Goal: Task Accomplishment & Management: Manage account settings

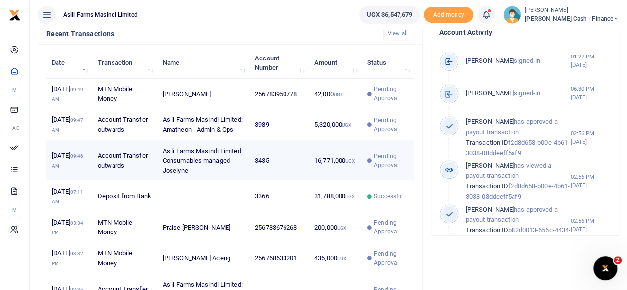
scroll to position [347, 0]
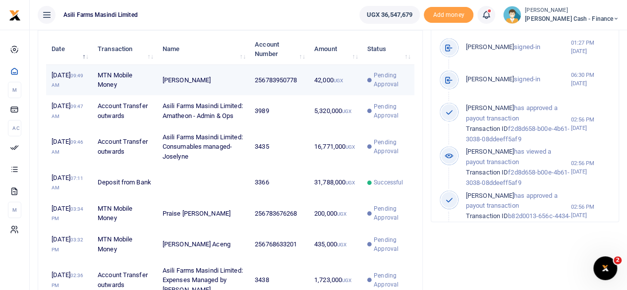
click at [304, 96] on td "256783950778" at bounding box center [278, 80] width 59 height 31
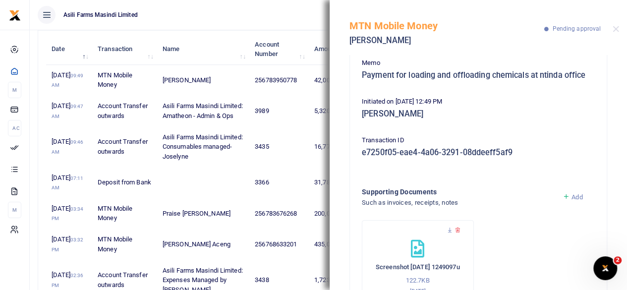
scroll to position [128, 0]
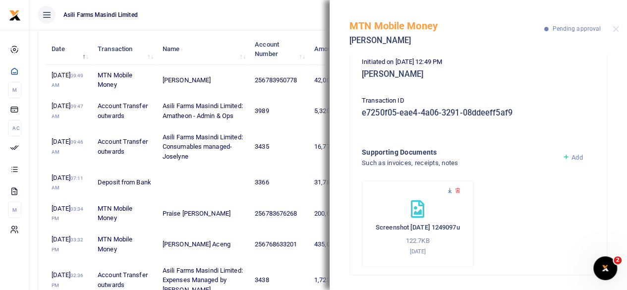
click at [448, 190] on icon at bounding box center [449, 190] width 6 height 6
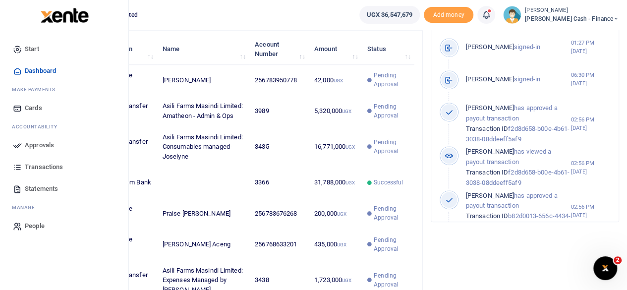
click at [24, 144] on link "Approvals" at bounding box center [64, 145] width 112 height 22
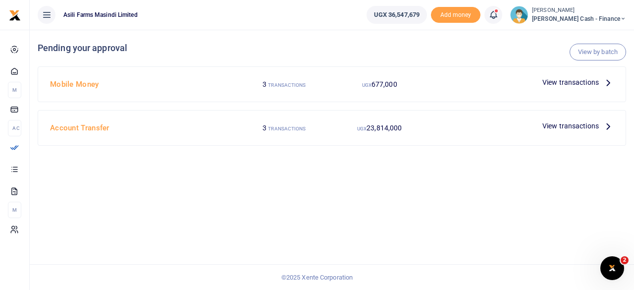
click at [591, 126] on span "View transactions" at bounding box center [570, 125] width 56 height 11
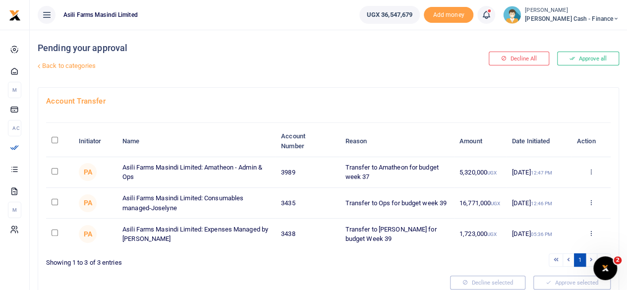
click at [54, 138] on input "\a \a : activate to sort column descending" at bounding box center [55, 140] width 6 height 6
checkbox input "true"
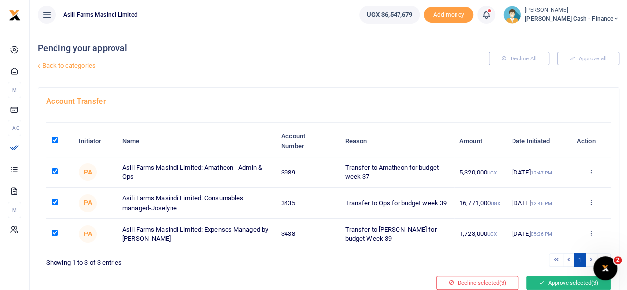
click at [573, 281] on button "Approve selected (3)" at bounding box center [568, 282] width 84 height 14
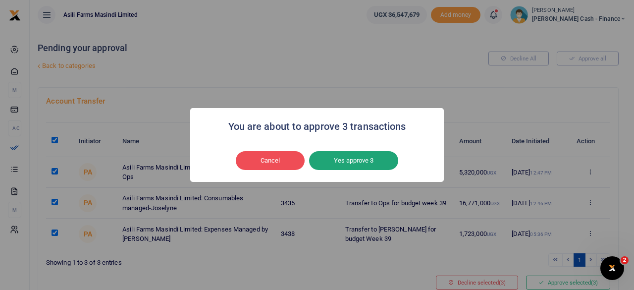
click at [366, 153] on button "Yes approve 3" at bounding box center [353, 160] width 89 height 19
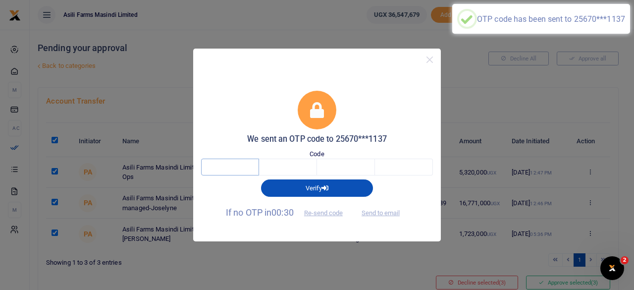
click at [221, 161] on input "text" at bounding box center [230, 167] width 58 height 17
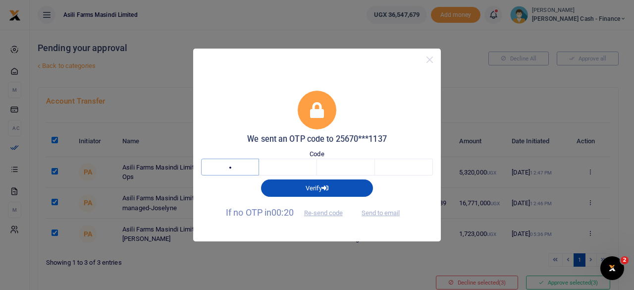
type input "1"
type input "6"
type input "7"
type input "9"
type input "1"
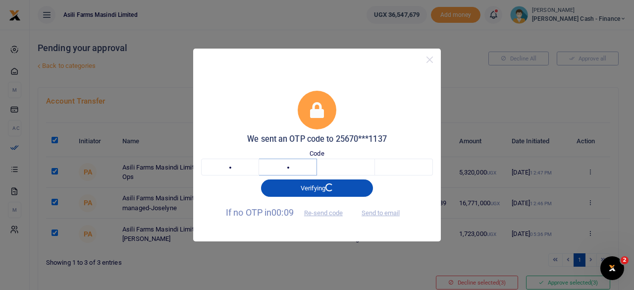
type input "6"
type input "9"
type input "7"
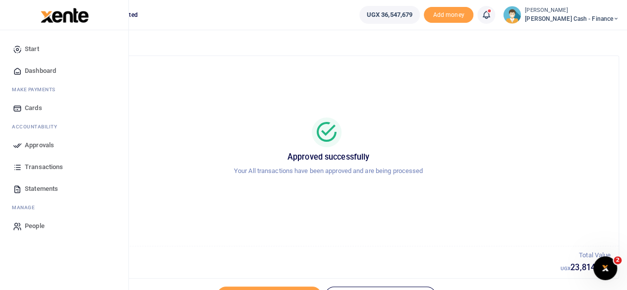
click at [53, 146] on span "Approvals" at bounding box center [39, 145] width 29 height 10
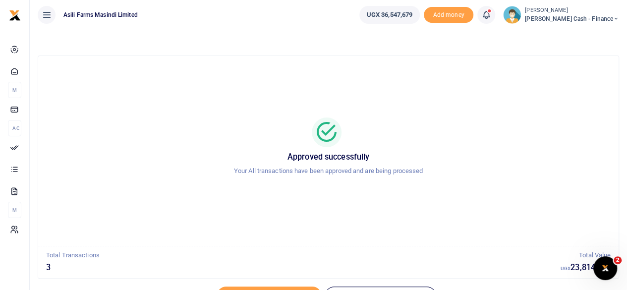
click at [590, 18] on span "[PERSON_NAME] Cash - Finance" at bounding box center [572, 18] width 94 height 9
click at [587, 33] on link "Switch accounts" at bounding box center [548, 36] width 78 height 14
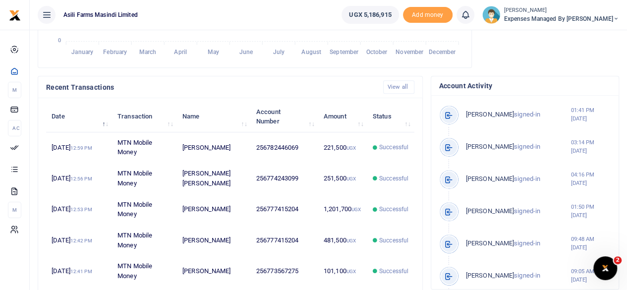
scroll to position [297, 0]
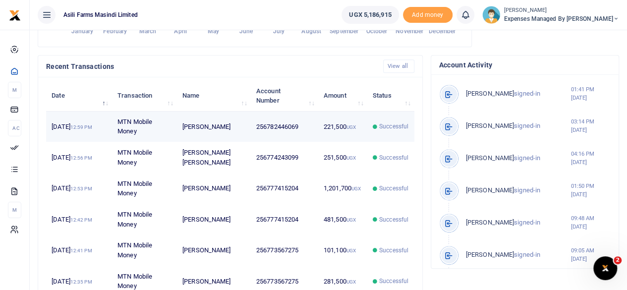
click at [290, 138] on td "256782446069" at bounding box center [284, 126] width 67 height 31
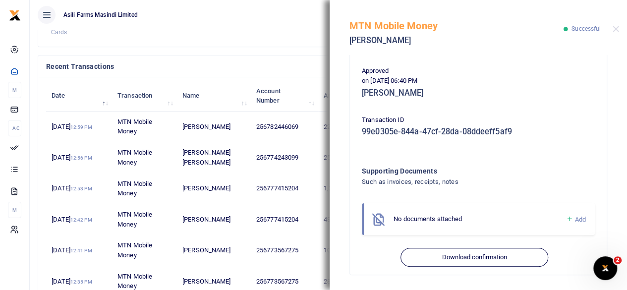
scroll to position [0, 0]
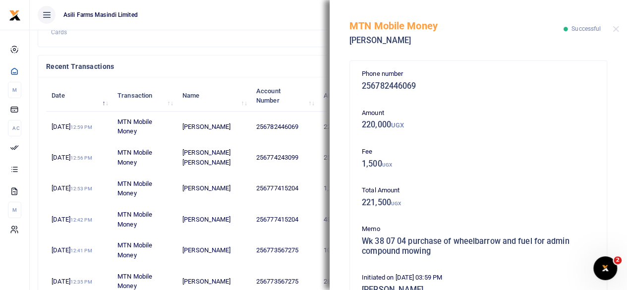
click at [296, 72] on h4 "Recent Transactions" at bounding box center [210, 66] width 329 height 11
click at [616, 30] on button "Close" at bounding box center [615, 29] width 6 height 6
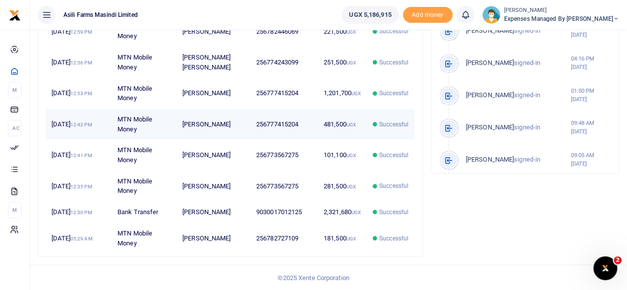
scroll to position [396, 0]
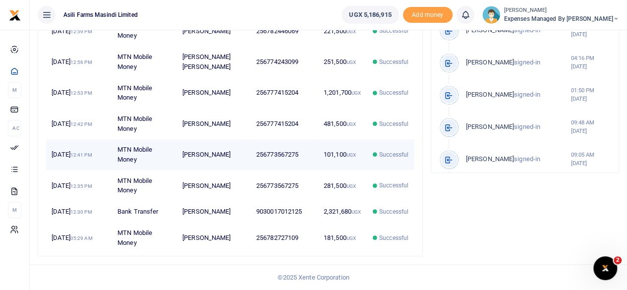
click at [371, 165] on td "Successful" at bounding box center [390, 154] width 47 height 31
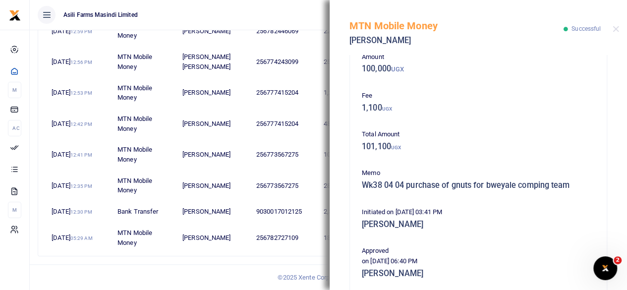
scroll to position [31, 0]
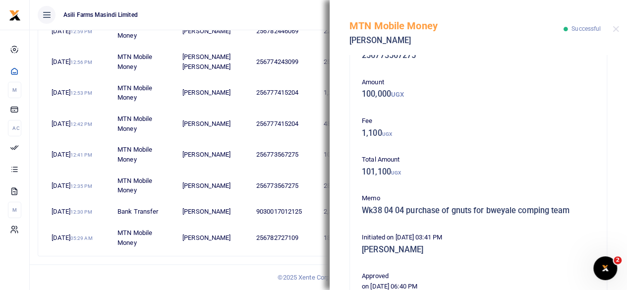
click at [302, 14] on ul "Asili Farms Masindi Limited" at bounding box center [182, 15] width 304 height 30
click at [613, 28] on button "Close" at bounding box center [615, 29] width 6 height 6
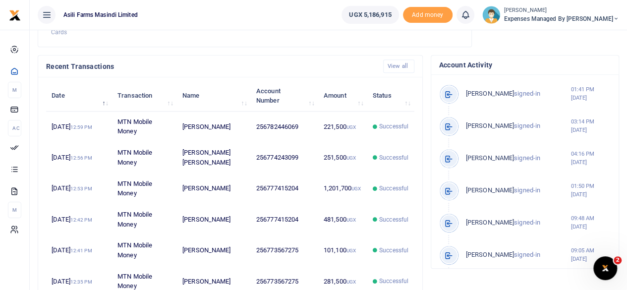
scroll to position [149, 0]
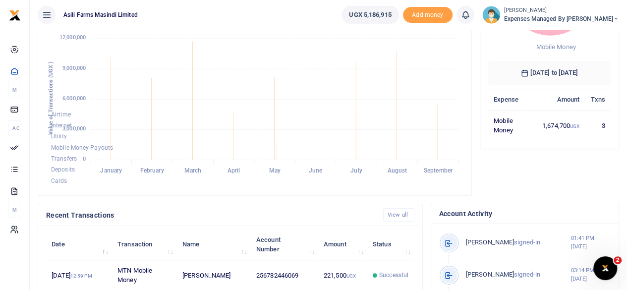
click at [605, 17] on span "Expenses Managed by [PERSON_NAME]" at bounding box center [561, 18] width 115 height 9
click at [586, 34] on link "Switch accounts" at bounding box center [565, 36] width 78 height 14
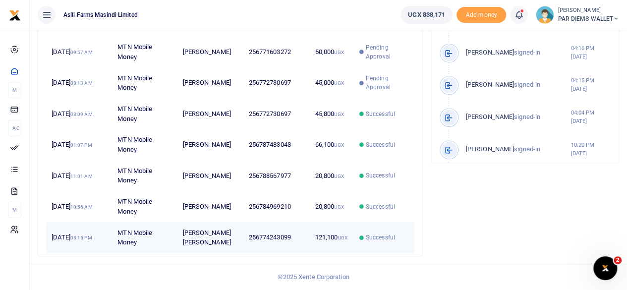
scroll to position [412, 0]
click at [277, 238] on td "256774243099" at bounding box center [276, 237] width 66 height 30
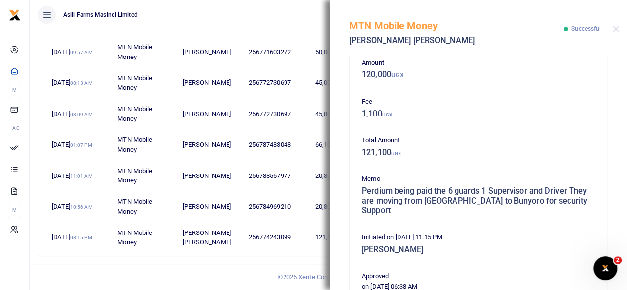
scroll to position [50, 0]
click at [621, 29] on div "MTN Mobile Money Jackson Buni Ondoga Successful" at bounding box center [477, 27] width 297 height 55
click at [618, 29] on button "Close" at bounding box center [615, 29] width 6 height 6
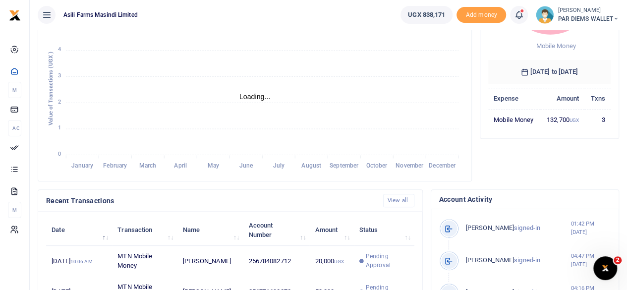
scroll to position [65, 0]
